Goal: Transaction & Acquisition: Purchase product/service

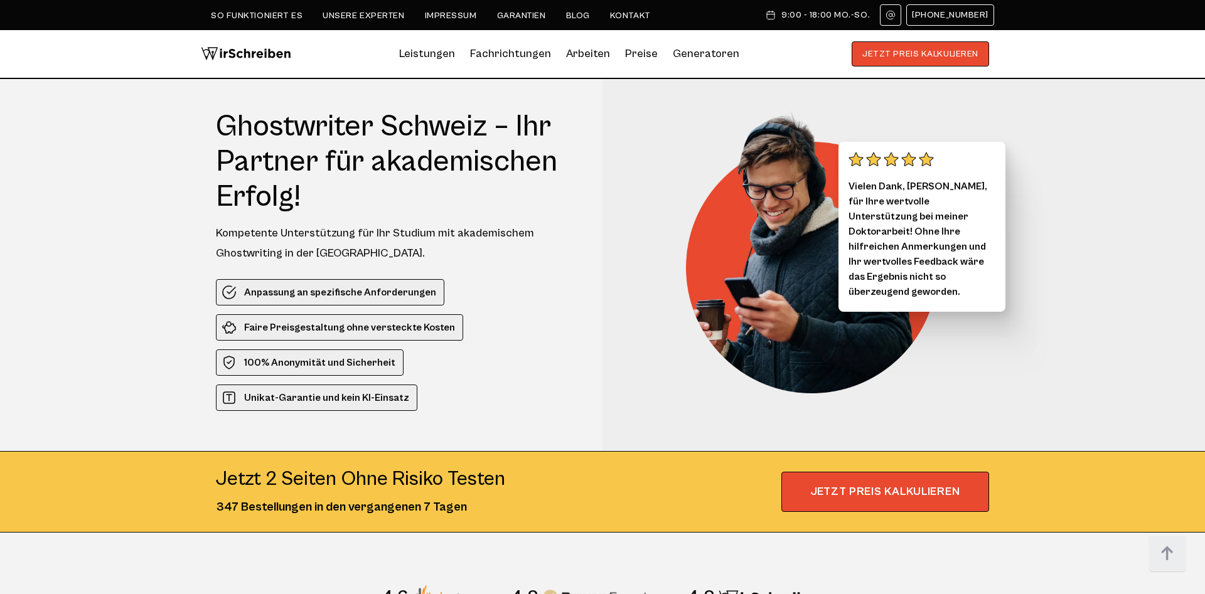
click at [598, 385] on div "Vielen Dank, Dr. Thill, für Ihre wertvolle Unterstützung bei meiner Doktorarbei…" at bounding box center [784, 265] width 410 height 372
click at [980, 52] on button "JETZT PREIS KALKULIEREN" at bounding box center [920, 53] width 137 height 25
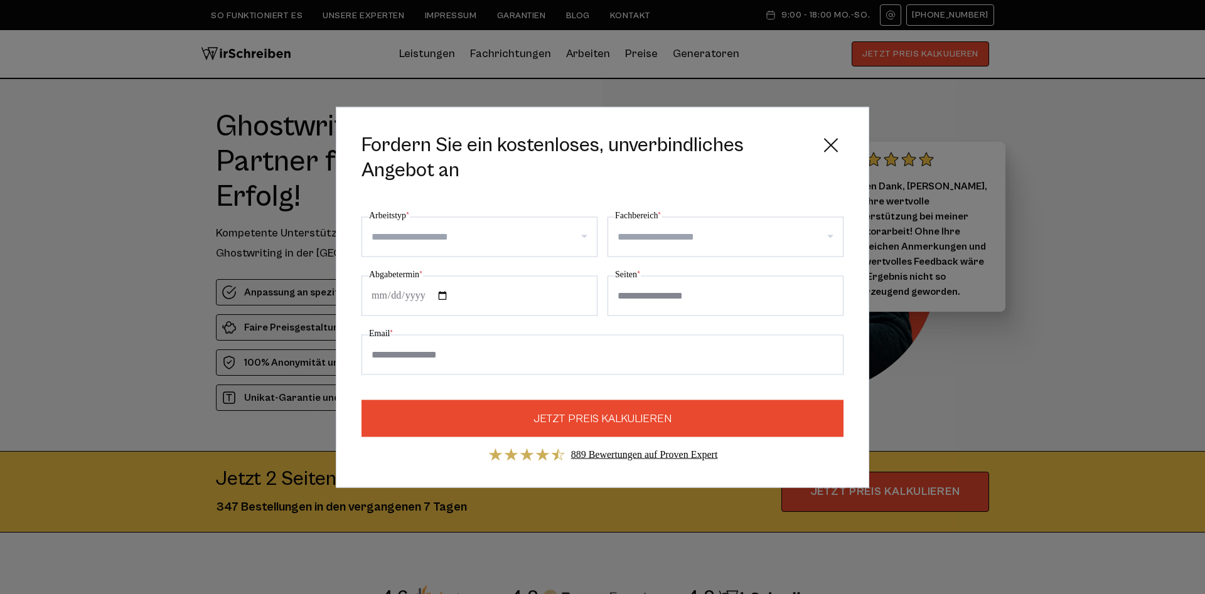
click at [466, 233] on input "Arbeitstyp *" at bounding box center [484, 237] width 225 height 20
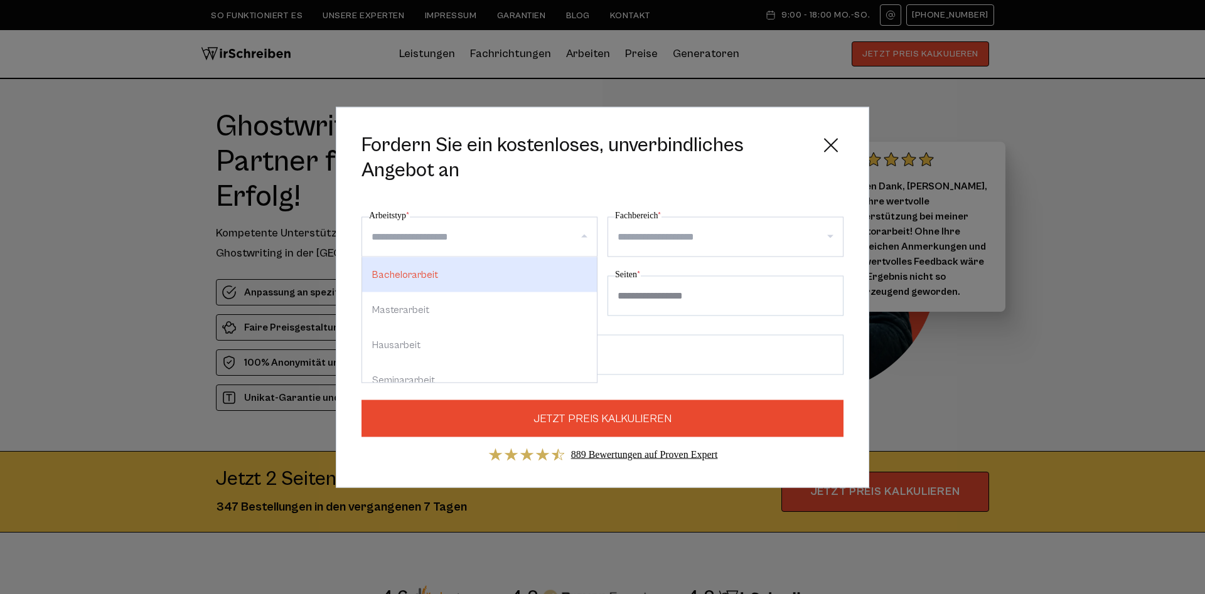
click at [473, 237] on input "Arbeitstyp *" at bounding box center [484, 237] width 225 height 20
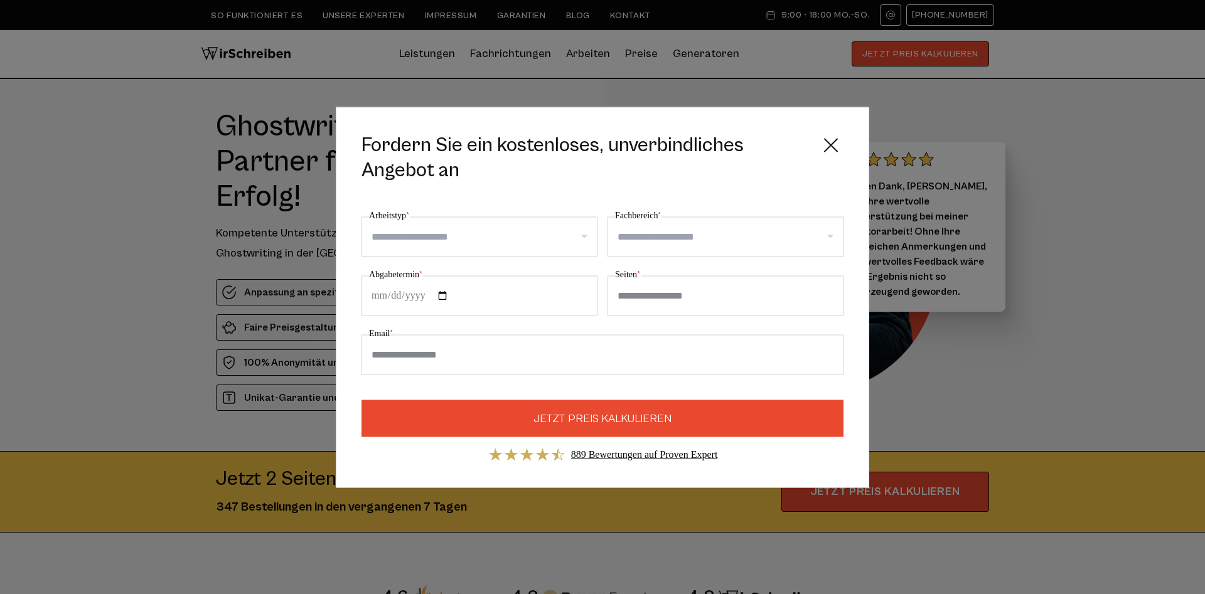
click at [502, 218] on div at bounding box center [480, 237] width 236 height 40
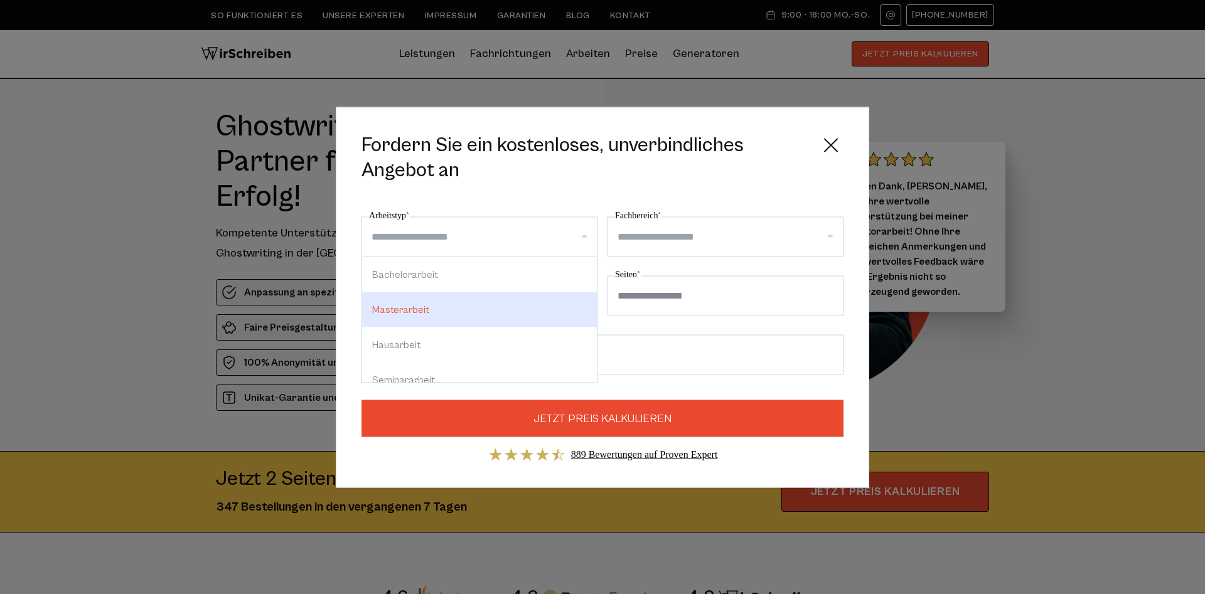
click at [427, 280] on div "Bachelorarbeit" at bounding box center [479, 274] width 235 height 35
select select "**"
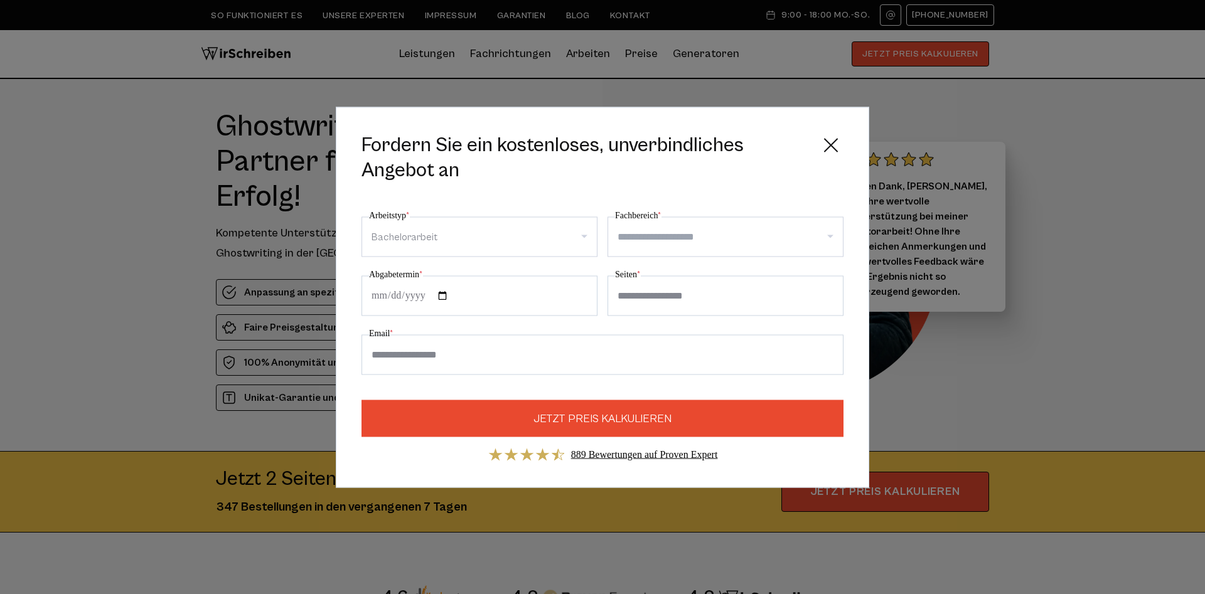
click at [681, 252] on div at bounding box center [726, 237] width 236 height 40
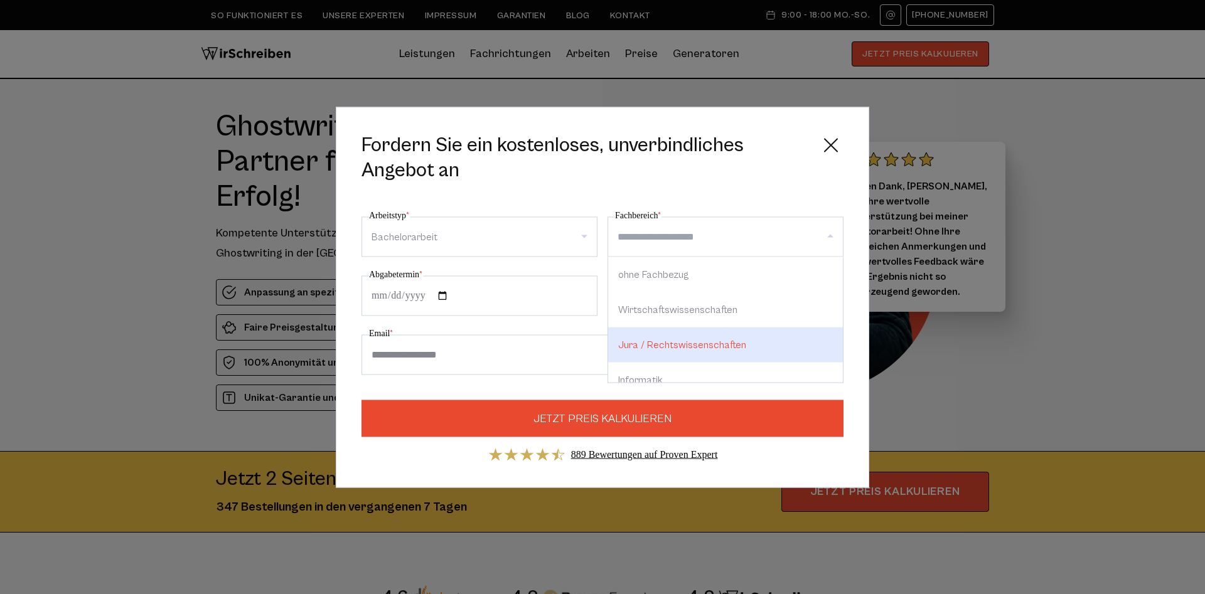
drag, startPoint x: 677, startPoint y: 306, endPoint x: 667, endPoint y: 348, distance: 44.0
click at [667, 348] on div "ohne Fachbezug Wirtschaftswissenschaften Jura / Rechtswissenschaften Informatik…" at bounding box center [725, 320] width 235 height 126
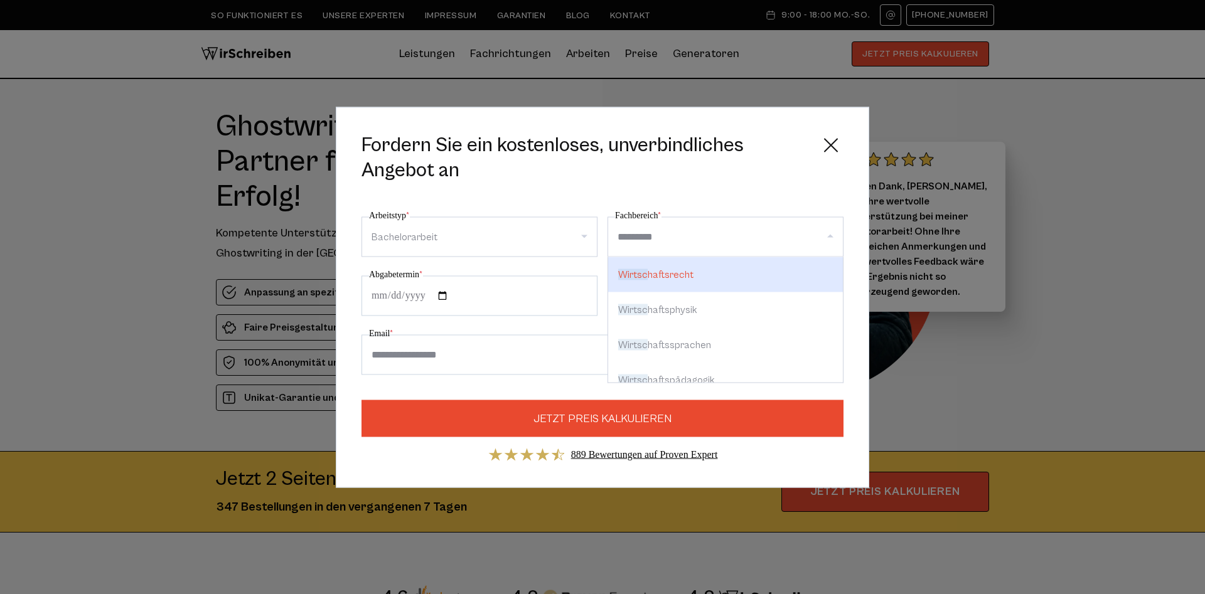
type input "**********"
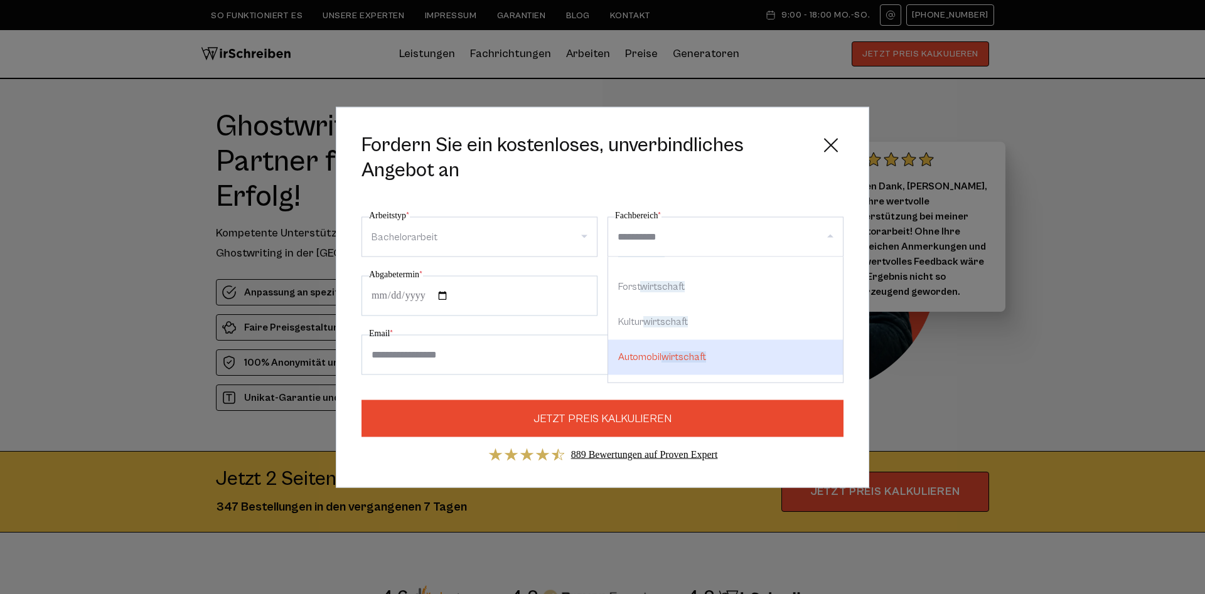
scroll to position [437, 0]
drag, startPoint x: 731, startPoint y: 325, endPoint x: 721, endPoint y: 360, distance: 36.1
click at [721, 360] on div "Wirtschaft srecht Wirtschaft sphysik Wirtschaft ssprachen Wirtschaft spädagogik…" at bounding box center [725, 320] width 235 height 126
click at [721, 360] on span "wirtschaft" at bounding box center [704, 364] width 45 height 11
select select "***"
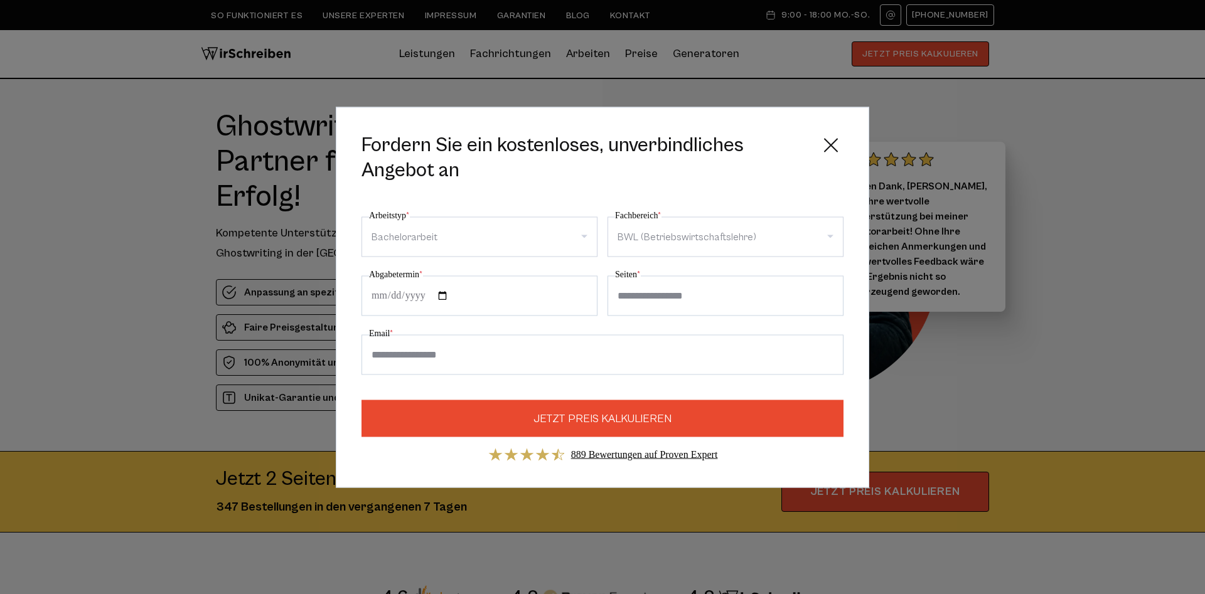
click at [539, 299] on input "Abgabetermin *" at bounding box center [480, 296] width 236 height 40
click at [572, 296] on input "Abgabetermin *" at bounding box center [480, 296] width 236 height 40
click at [840, 142] on icon at bounding box center [830, 144] width 25 height 25
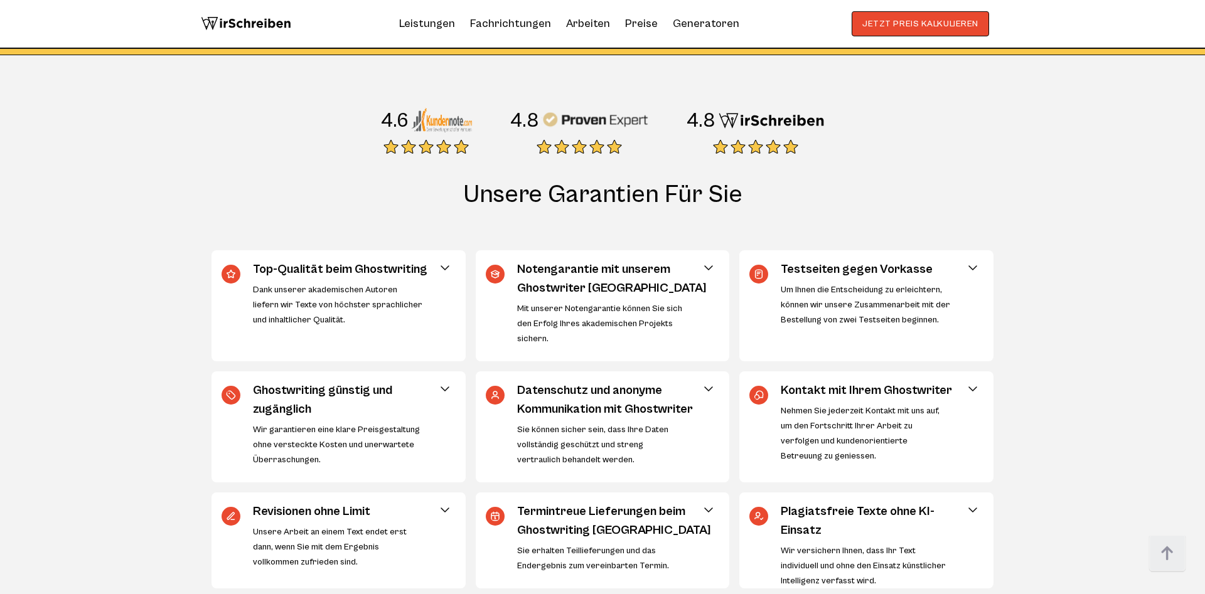
scroll to position [0, 0]
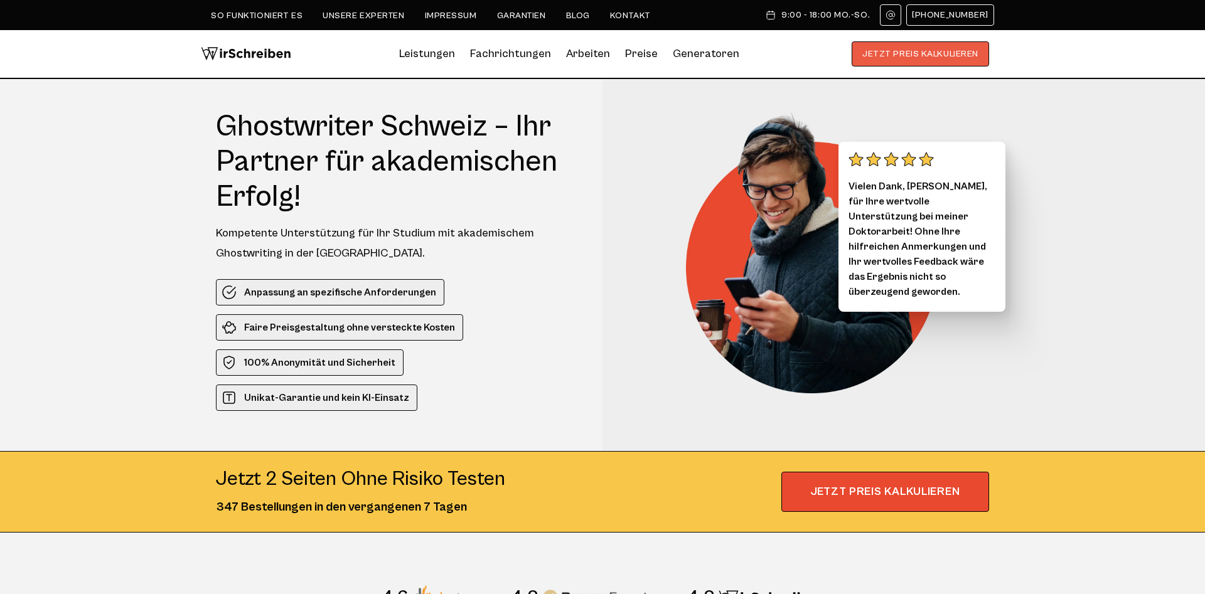
click at [931, 48] on button "JETZT PREIS KALKULIEREN" at bounding box center [920, 53] width 137 height 25
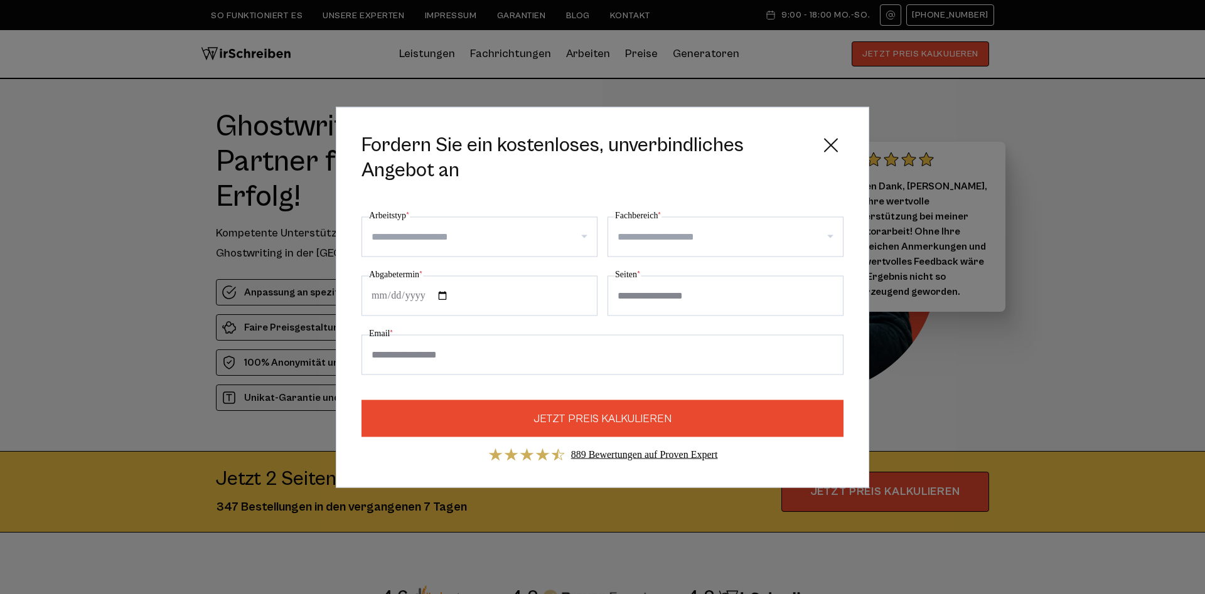
click at [435, 228] on input "Arbeitstyp *" at bounding box center [484, 237] width 225 height 20
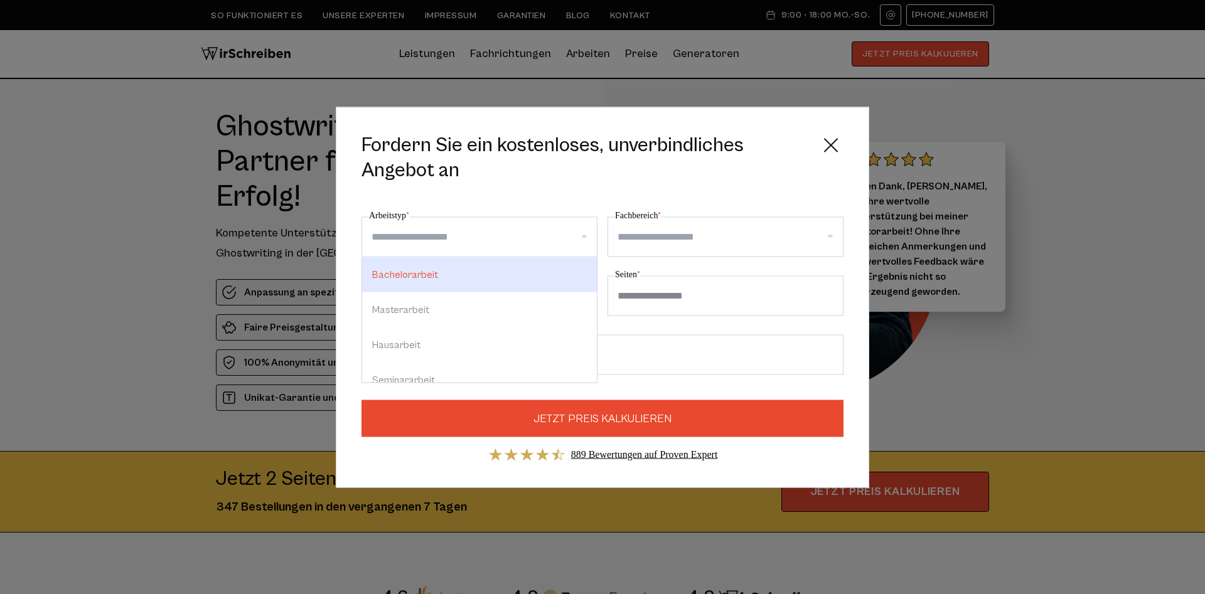
click at [435, 228] on input "Arbeitstyp *" at bounding box center [484, 237] width 225 height 20
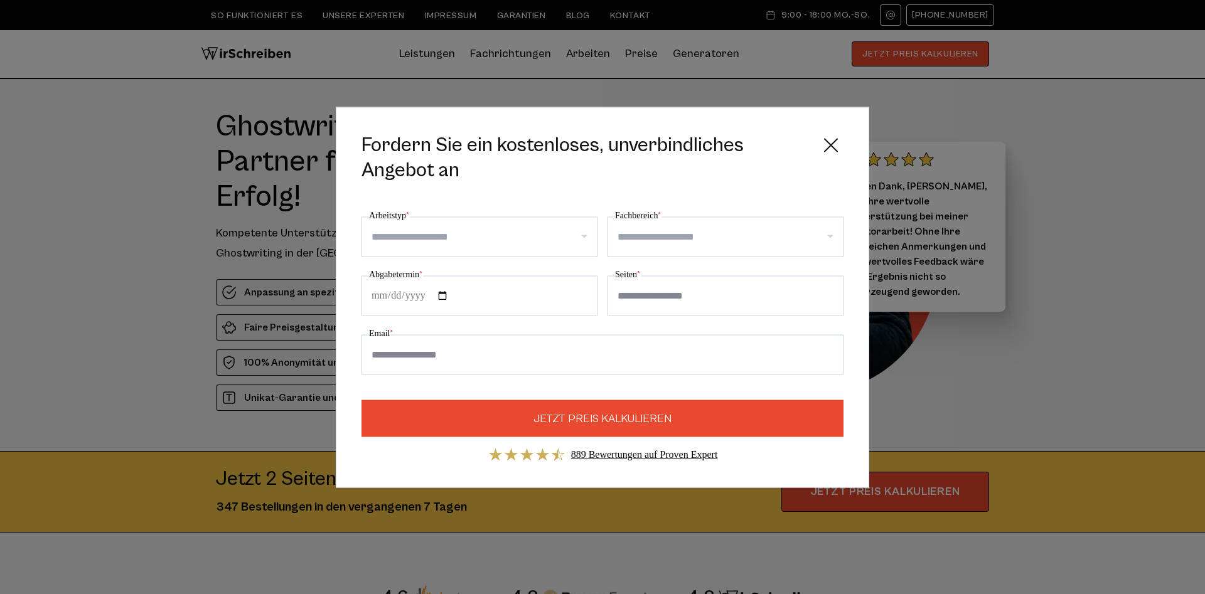
click at [540, 355] on input "Email *" at bounding box center [603, 355] width 482 height 40
click at [521, 288] on input "Abgabetermin *" at bounding box center [480, 296] width 236 height 40
click at [672, 299] on input "Seiten *" at bounding box center [726, 296] width 236 height 40
click at [836, 301] on input "Seiten *" at bounding box center [726, 296] width 236 height 40
click at [835, 297] on input "Seiten *" at bounding box center [726, 296] width 236 height 40
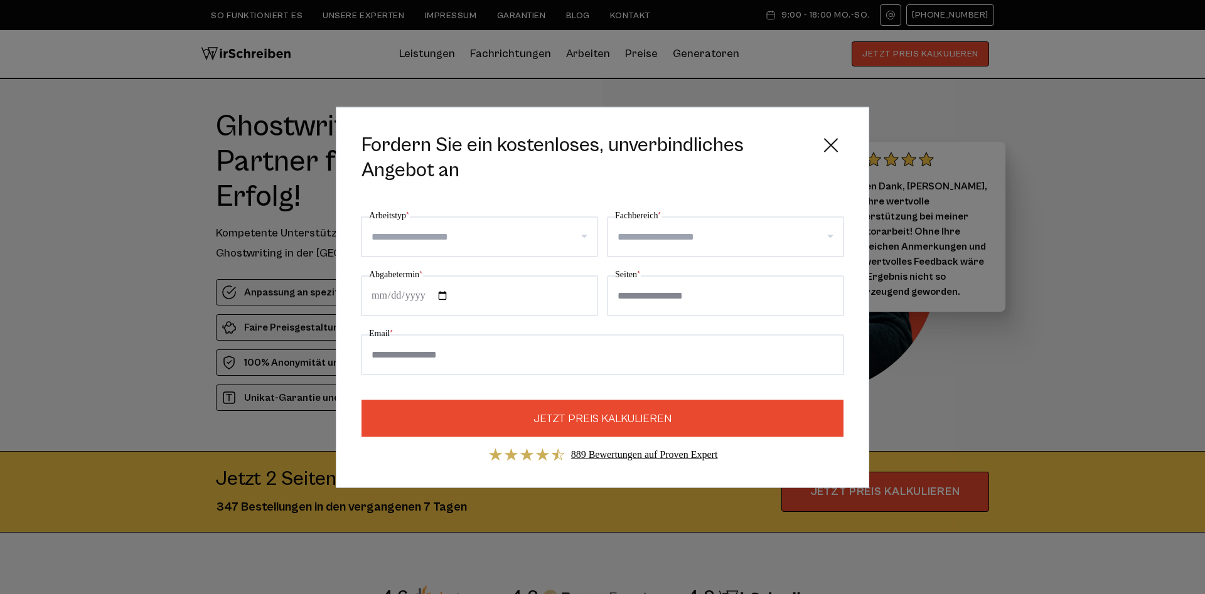
click at [834, 141] on icon at bounding box center [830, 144] width 25 height 25
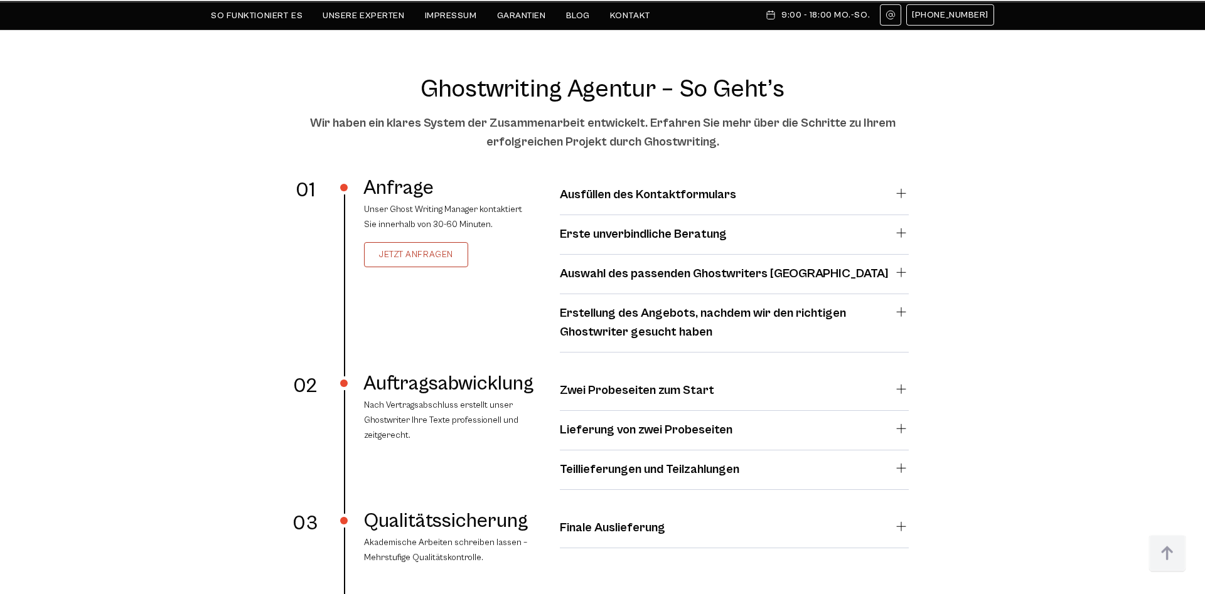
scroll to position [2241, 0]
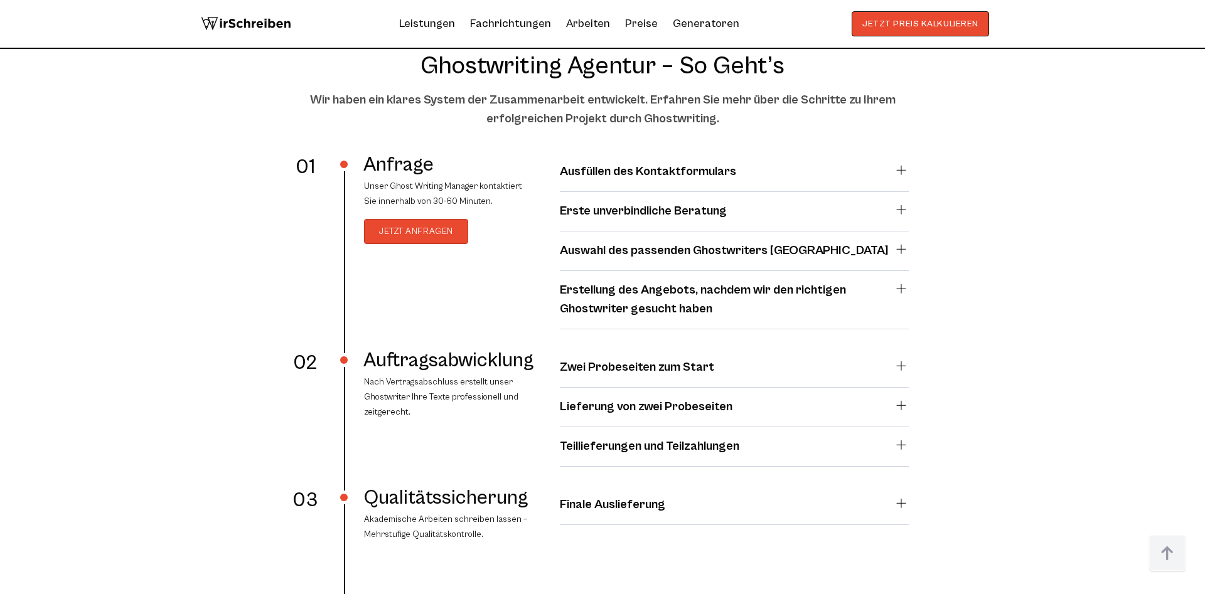
click at [390, 237] on link "Jetzt anfragen" at bounding box center [416, 231] width 104 height 25
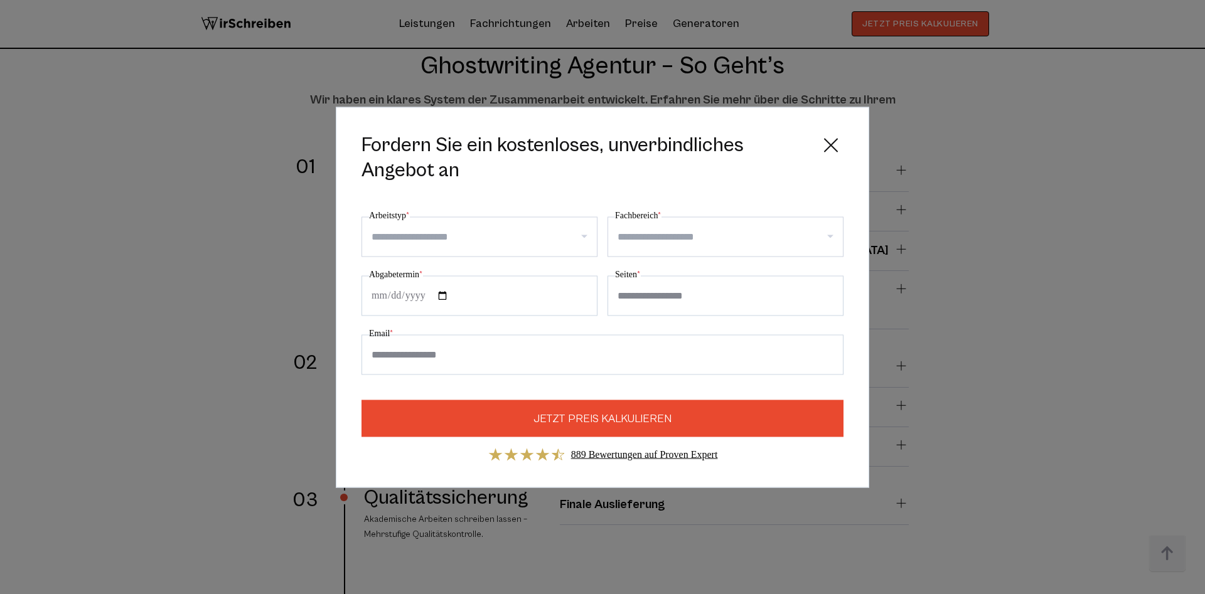
click at [390, 237] on input "Arbeitstyp *" at bounding box center [484, 237] width 225 height 20
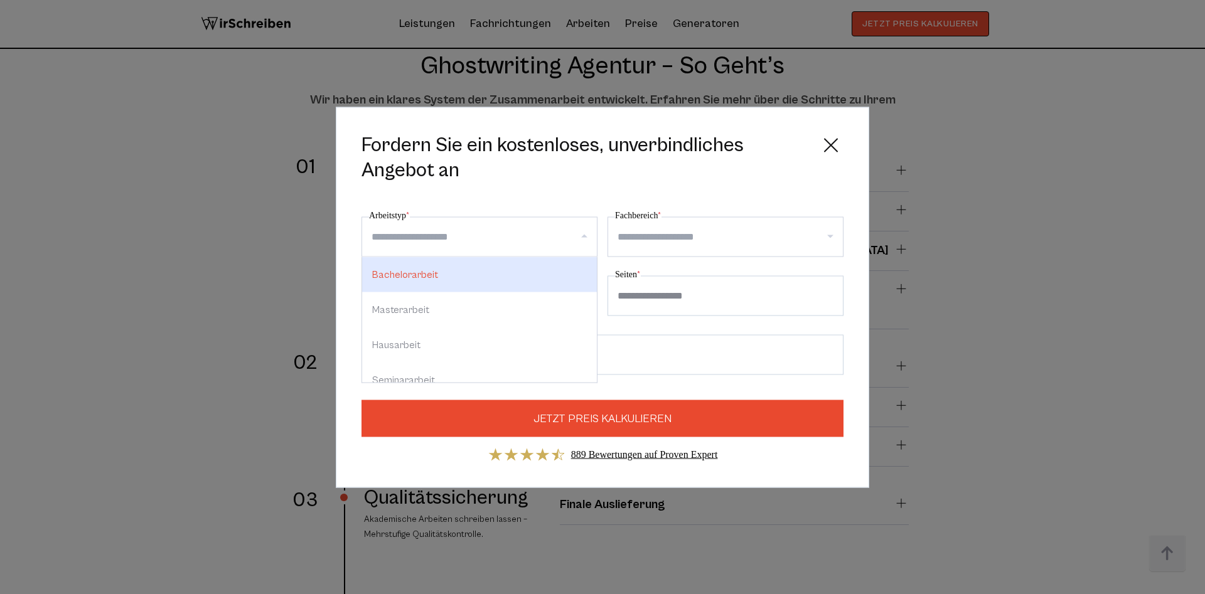
click at [390, 237] on input "Arbeitstyp *" at bounding box center [484, 237] width 225 height 20
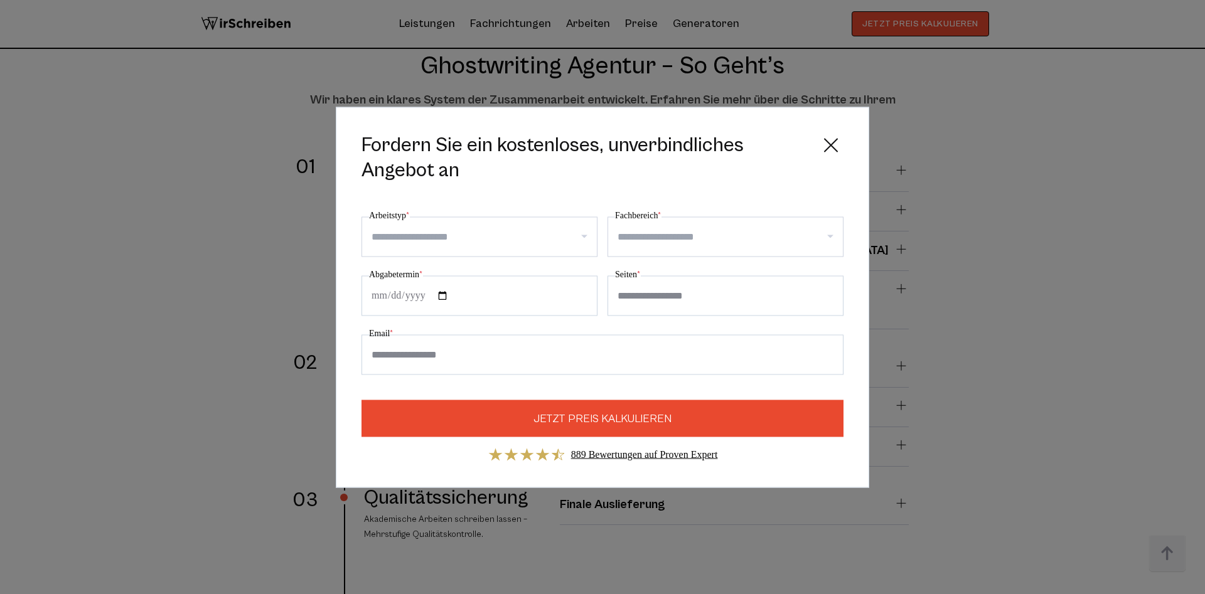
click at [554, 240] on input "Arbeitstyp *" at bounding box center [484, 237] width 225 height 20
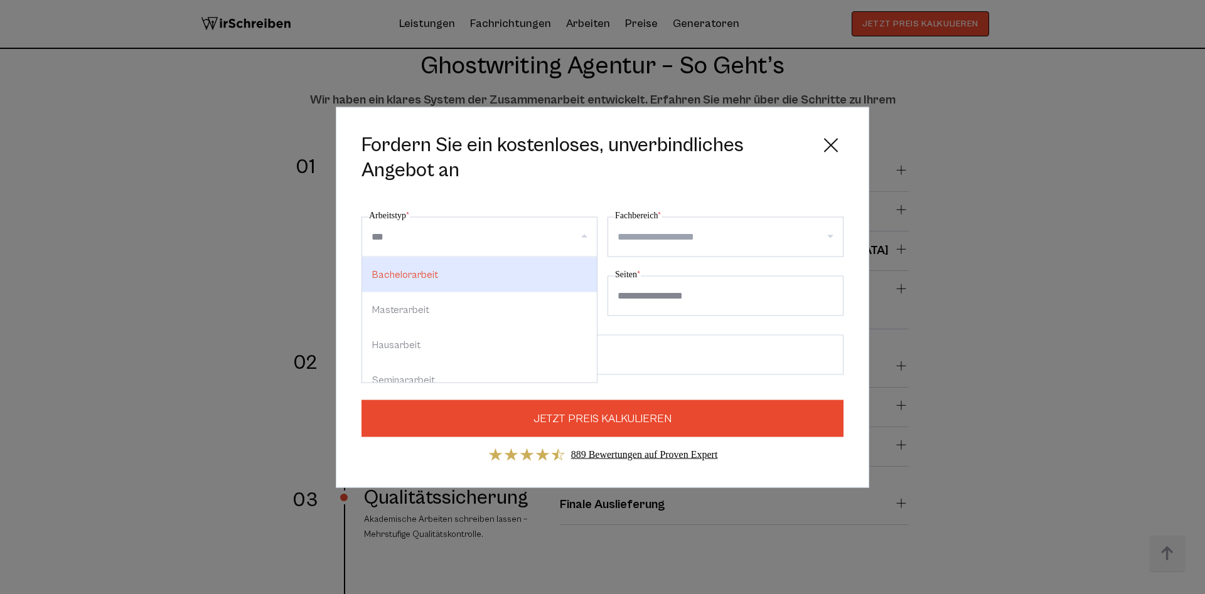
type input "****"
click at [495, 281] on div "Fach arbeit" at bounding box center [479, 274] width 235 height 35
select select "**"
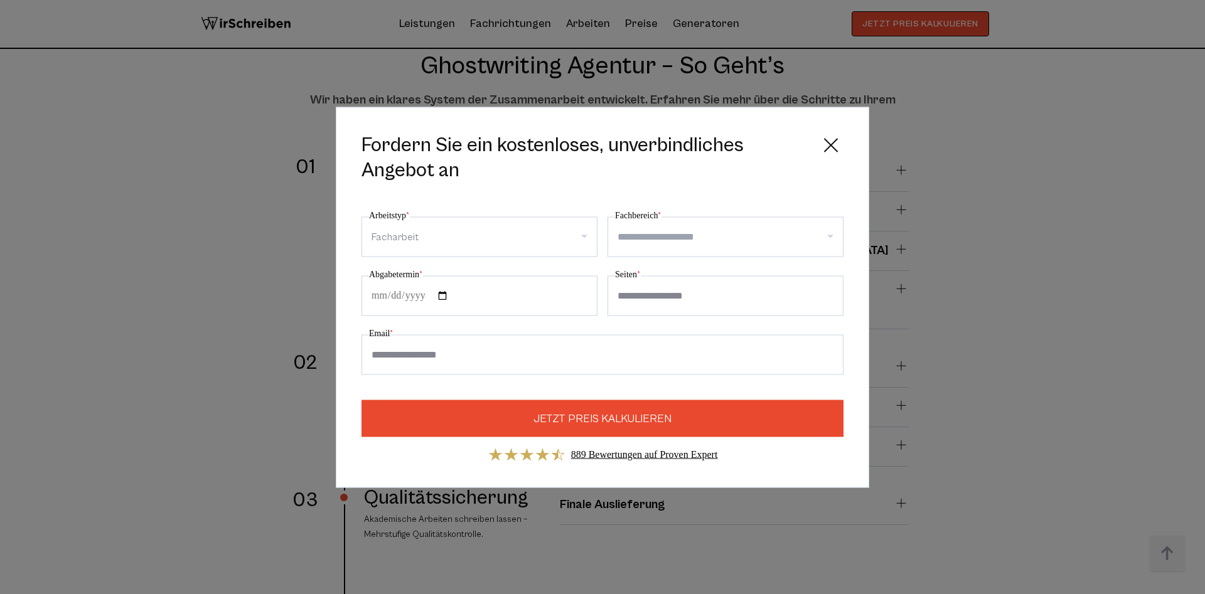
click at [689, 215] on div "**********" at bounding box center [726, 232] width 236 height 49
click at [688, 235] on input "Fachbereich *" at bounding box center [730, 237] width 225 height 20
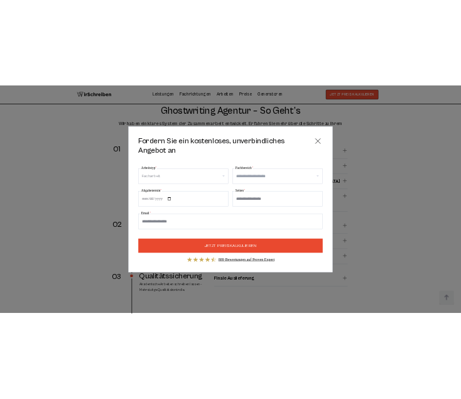
scroll to position [0, 0]
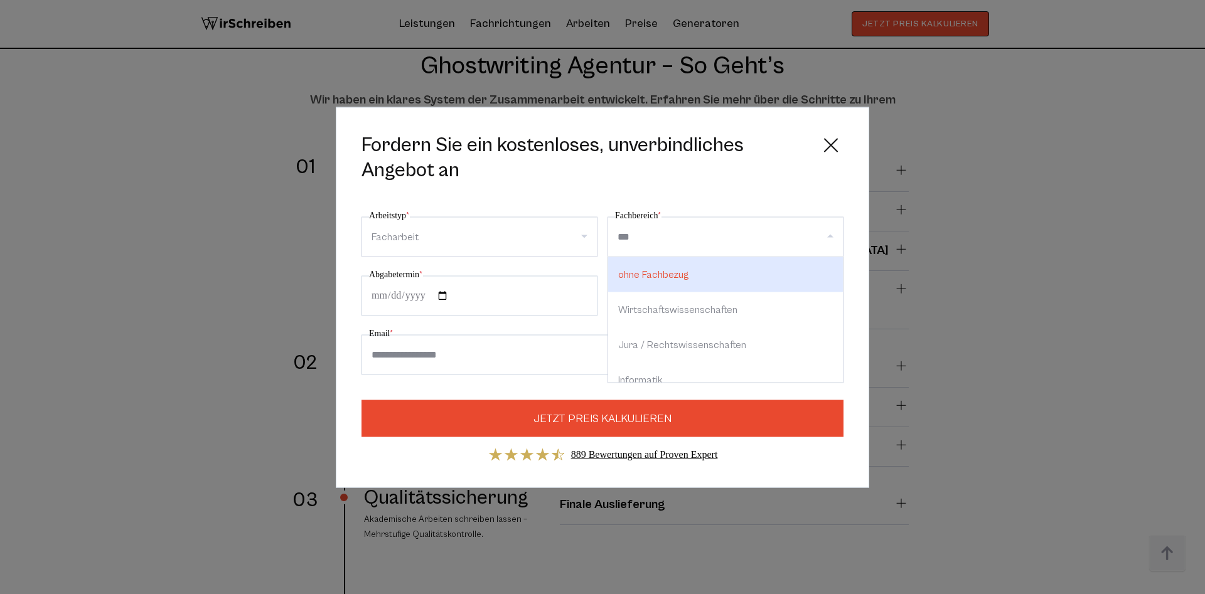
type input "****"
click at [708, 283] on div "Mark eting" at bounding box center [725, 274] width 235 height 35
select select "***"
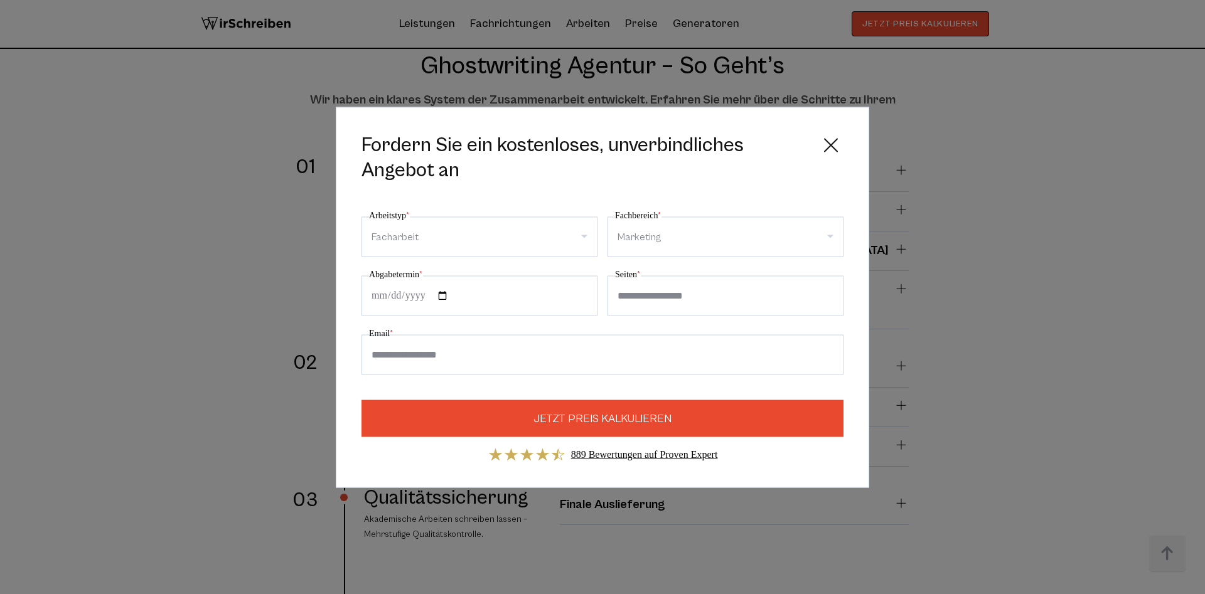
click at [435, 301] on input "Abgabetermin *" at bounding box center [480, 296] width 236 height 40
click at [584, 296] on input "Abgabetermin *" at bounding box center [480, 296] width 236 height 40
type input "**********"
click at [719, 284] on input "Seiten *" at bounding box center [726, 296] width 236 height 40
type input "**"
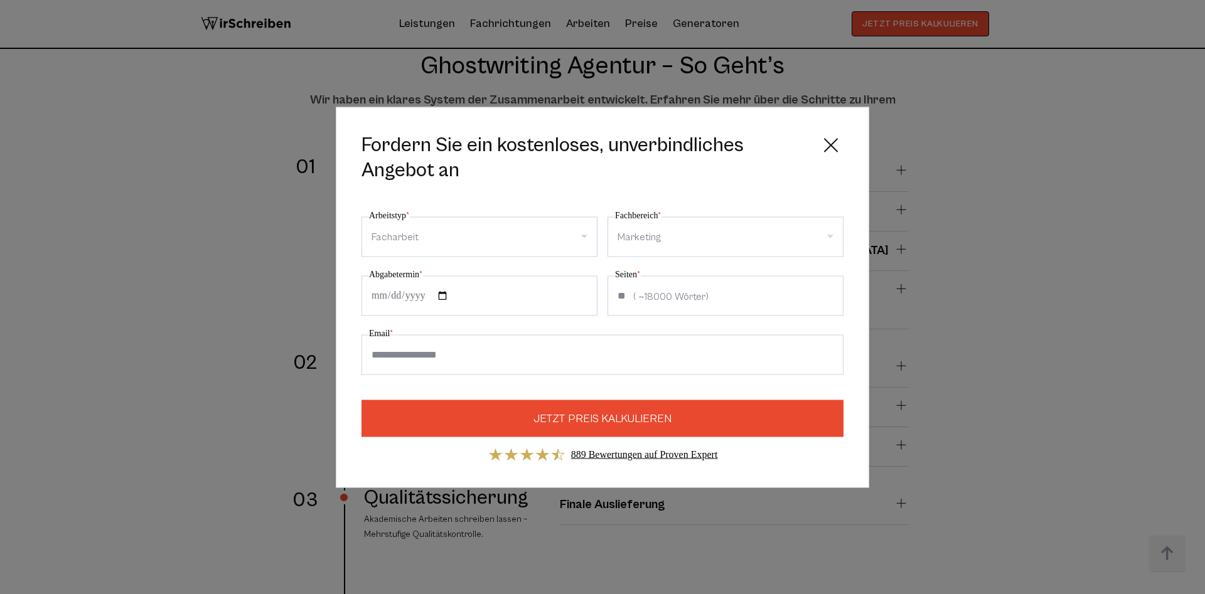
click at [584, 351] on input "Email *" at bounding box center [603, 355] width 482 height 40
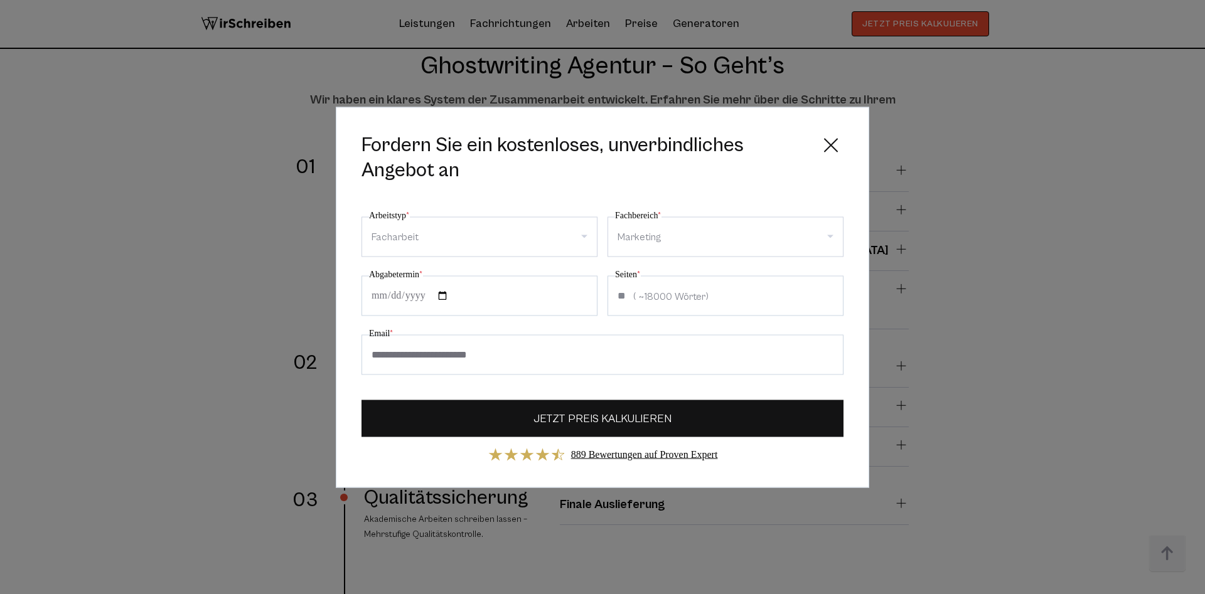
type input "**********"
click at [698, 431] on button "JETZT PREIS KALKULIEREN" at bounding box center [603, 418] width 482 height 37
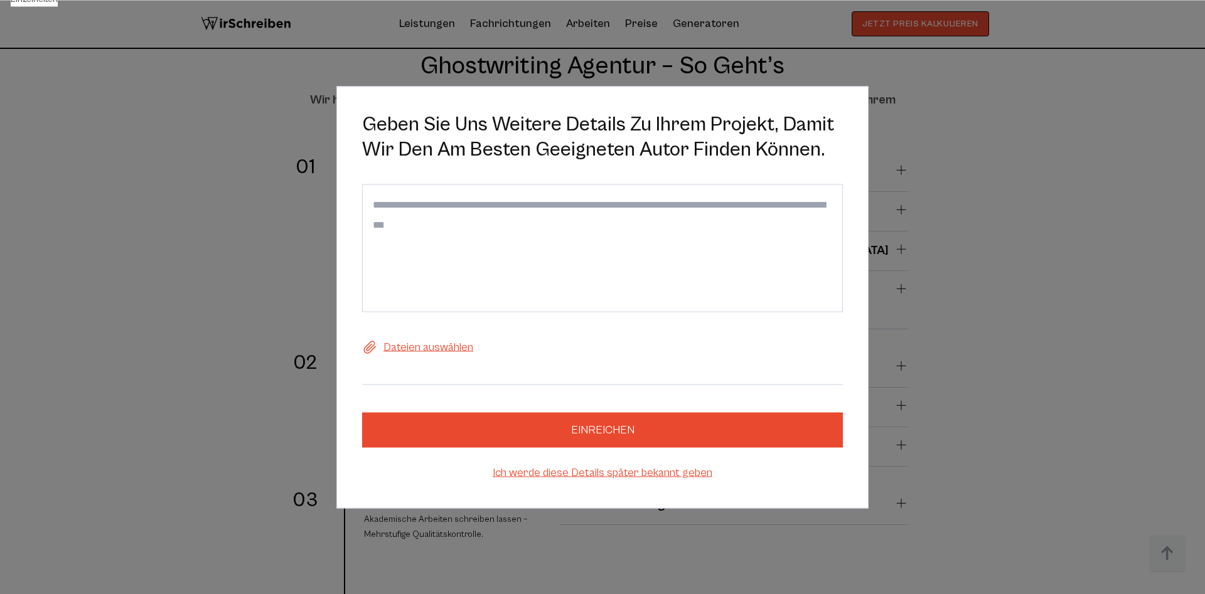
click at [551, 259] on textarea at bounding box center [602, 248] width 481 height 128
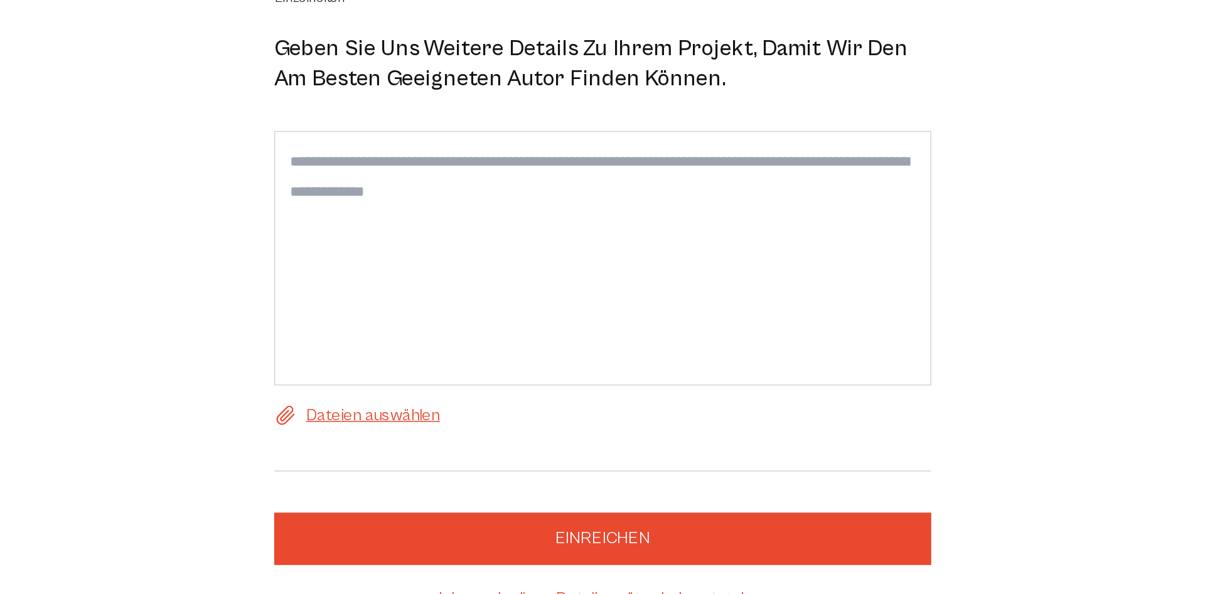
scroll to position [2246, 0]
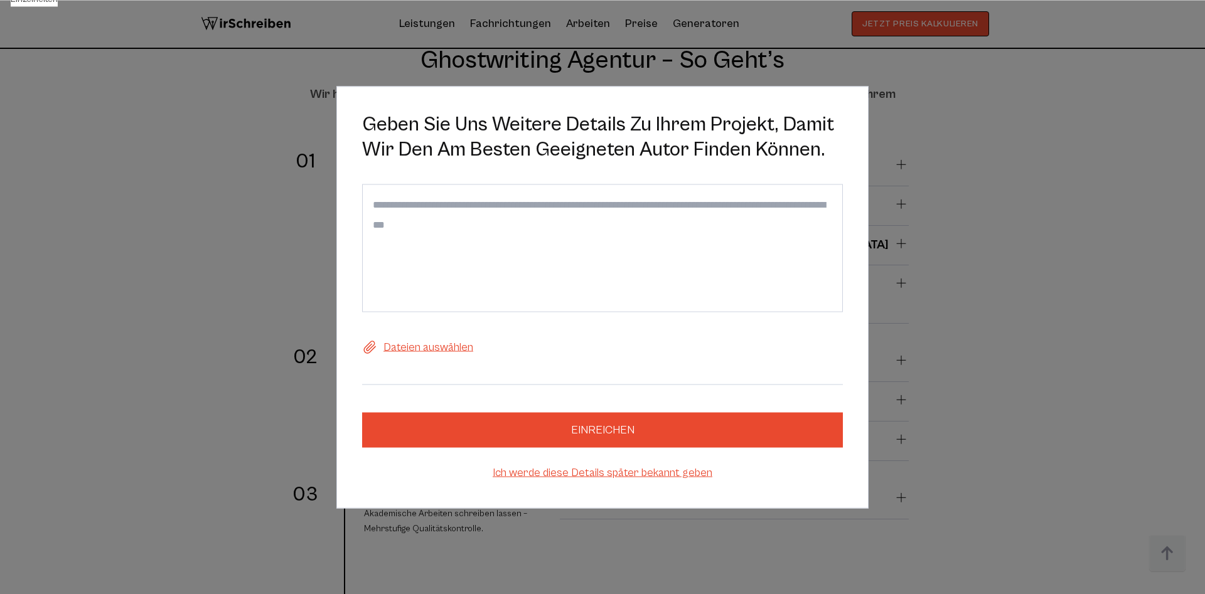
click at [556, 281] on textarea at bounding box center [602, 248] width 481 height 128
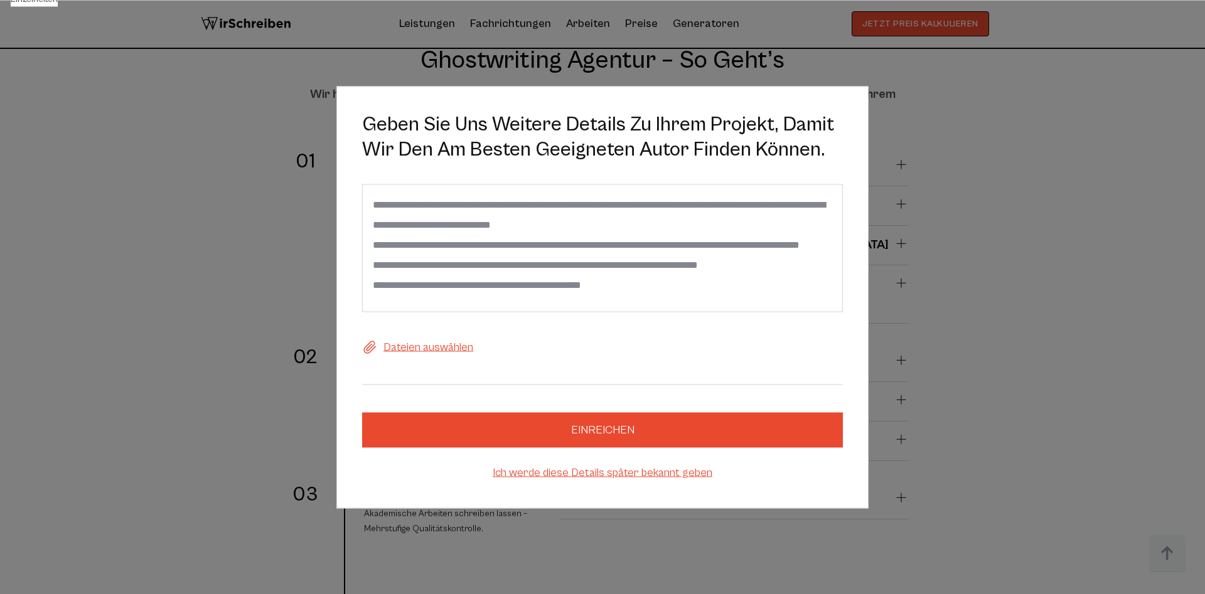
scroll to position [24, 0]
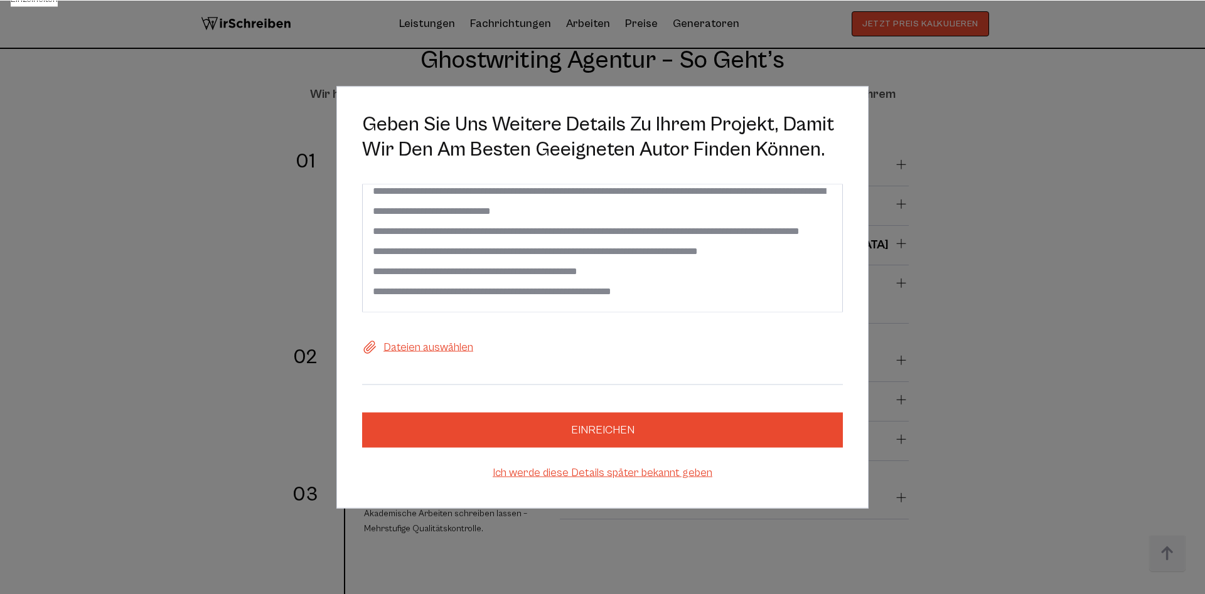
click at [465, 351] on label "Dateien auswählen" at bounding box center [602, 347] width 481 height 20
click at [0, 0] on input "Dateien auswählen" at bounding box center [0, 0] width 0 height 0
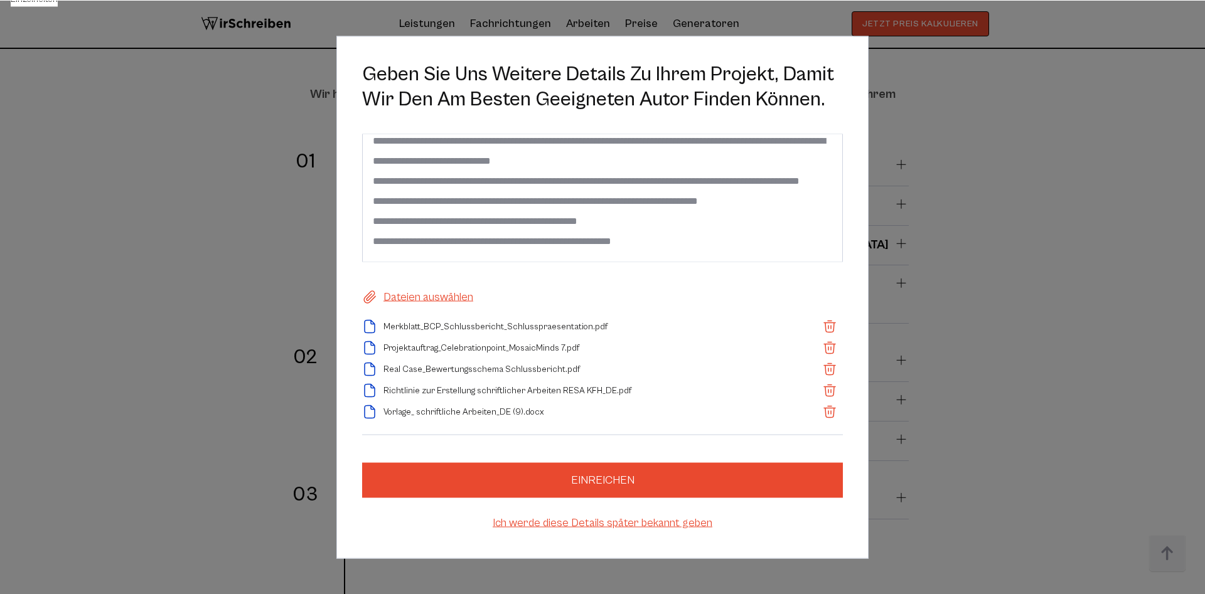
click at [713, 252] on textarea "**********" at bounding box center [602, 198] width 481 height 128
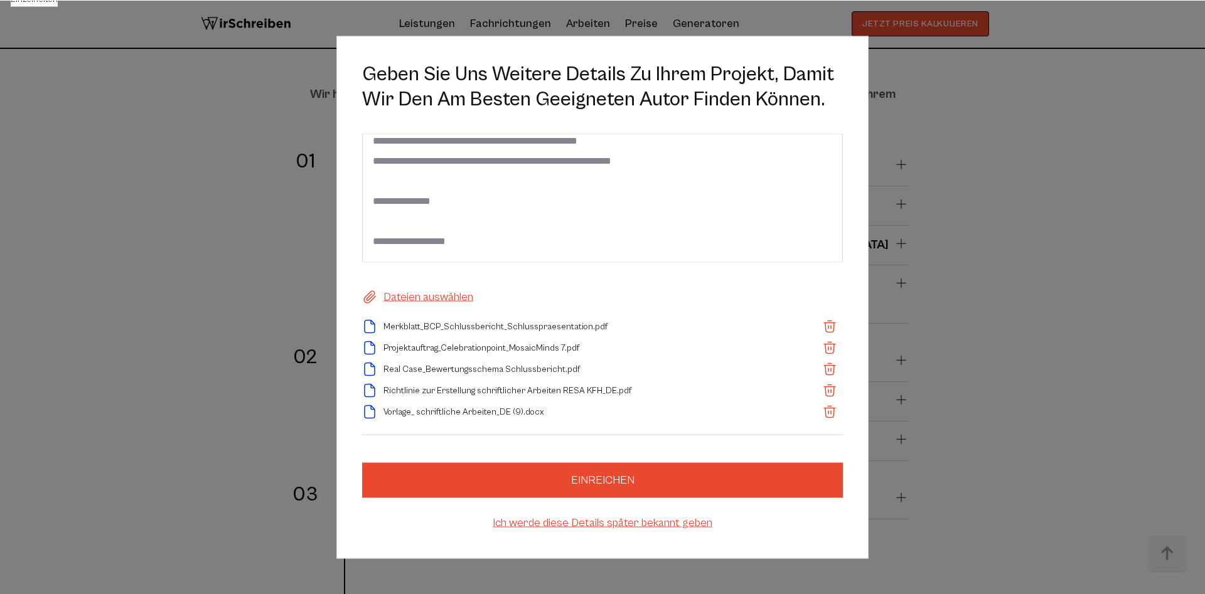
scroll to position [124, 0]
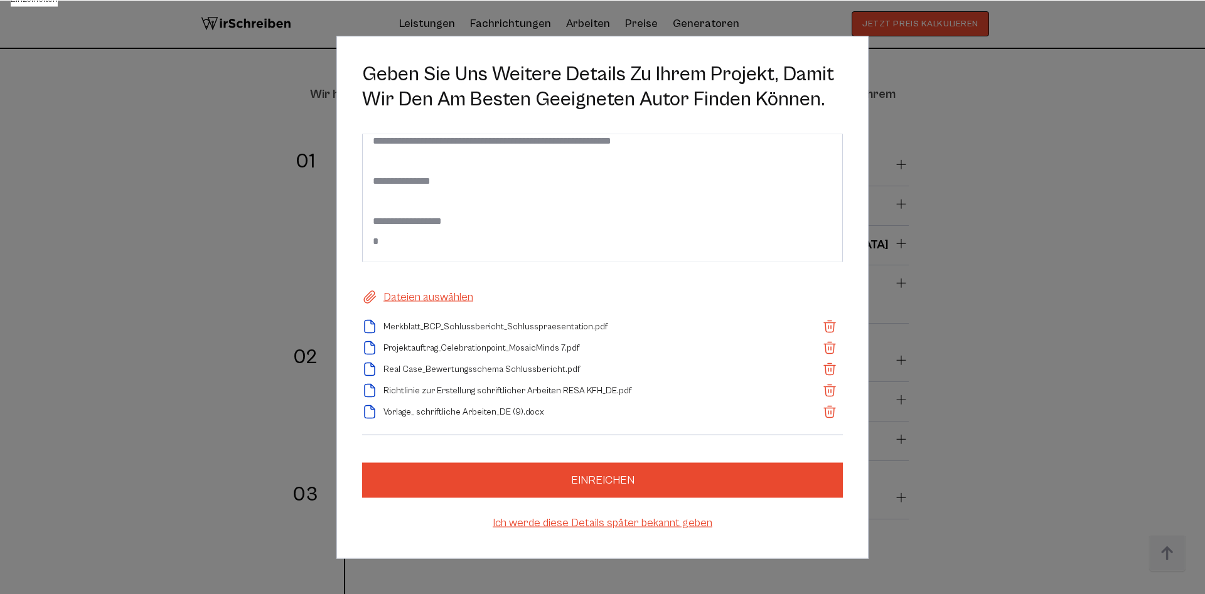
type textarea "**********"
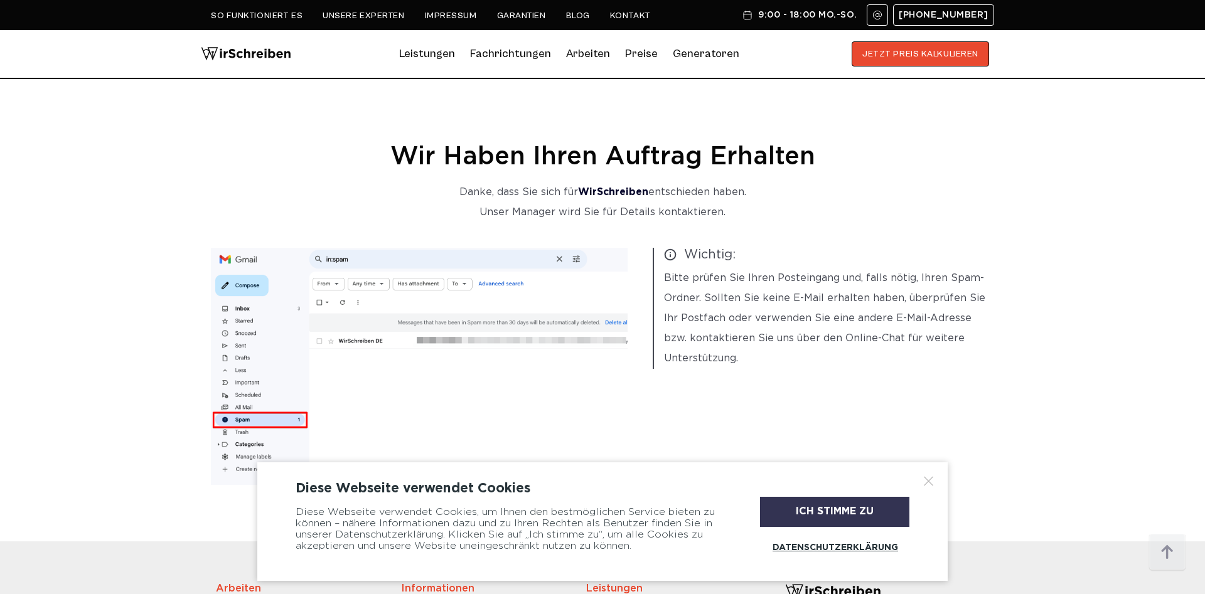
click at [773, 506] on div "Ich stimme zu" at bounding box center [834, 512] width 149 height 30
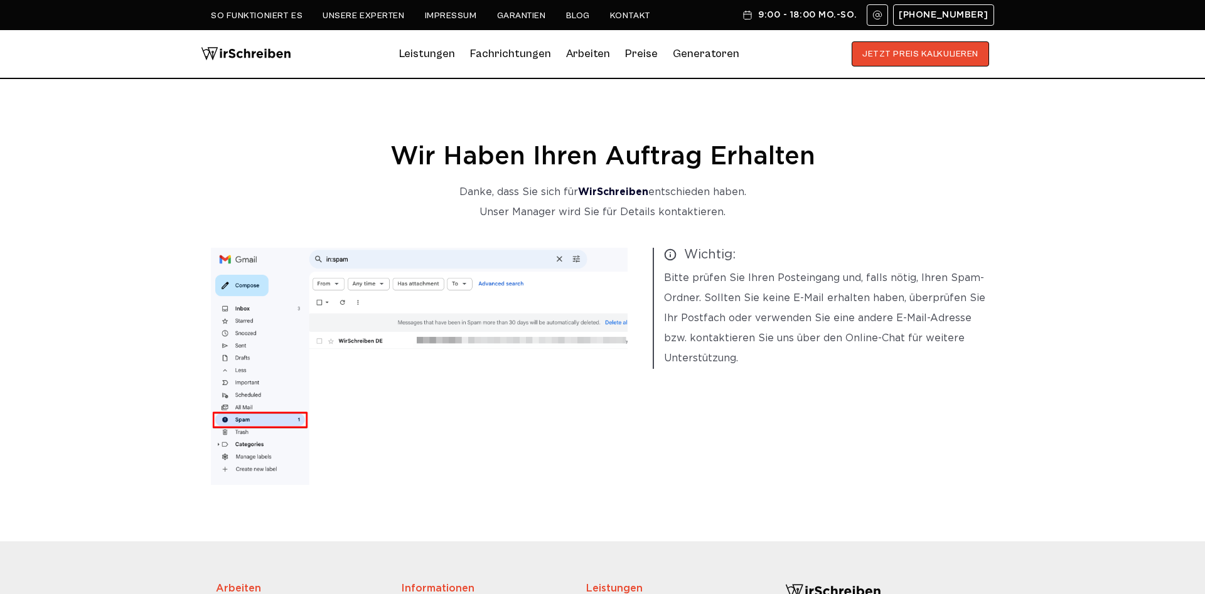
click at [731, 191] on p "Danke, dass Sie sich für WirSchreiben entschieden haben." at bounding box center [602, 193] width 783 height 20
drag, startPoint x: 646, startPoint y: 167, endPoint x: 406, endPoint y: 146, distance: 240.7
click at [406, 146] on div "Wir haben Ihren Auftrag erhalten Danke, dass Sie sich für WirSchreiben entschie…" at bounding box center [602, 315] width 803 height 340
click at [406, 146] on h1 "Wir haben Ihren Auftrag erhalten" at bounding box center [602, 157] width 783 height 25
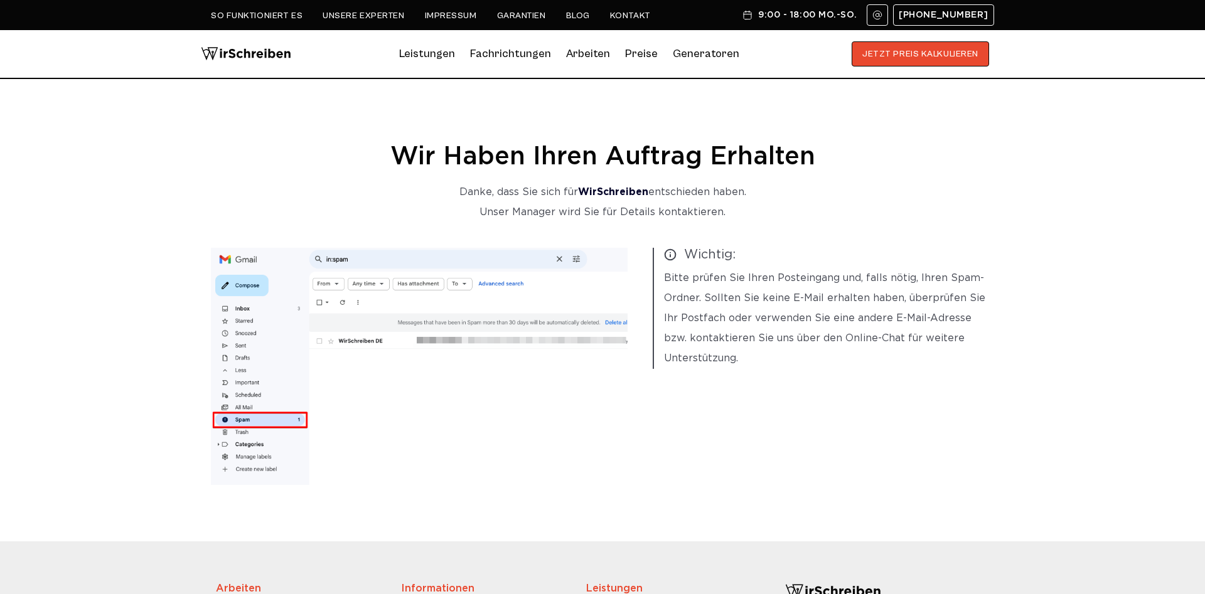
drag, startPoint x: 406, startPoint y: 146, endPoint x: 1004, endPoint y: 109, distance: 599.3
click at [1006, 109] on section "Wir haben Ihren Auftrag erhalten Danke, dass Sie sich für WirSchreiben entschie…" at bounding box center [602, 310] width 1205 height 463
click at [920, 136] on section "Wir haben Ihren Auftrag erhalten Danke, dass Sie sich für WirSchreiben entschie…" at bounding box center [602, 310] width 1205 height 463
click at [834, 146] on section "Wir haben Ihren Auftrag erhalten Danke, dass Sie sich für WirSchreiben entschie…" at bounding box center [602, 310] width 1205 height 463
